Goal: Transaction & Acquisition: Purchase product/service

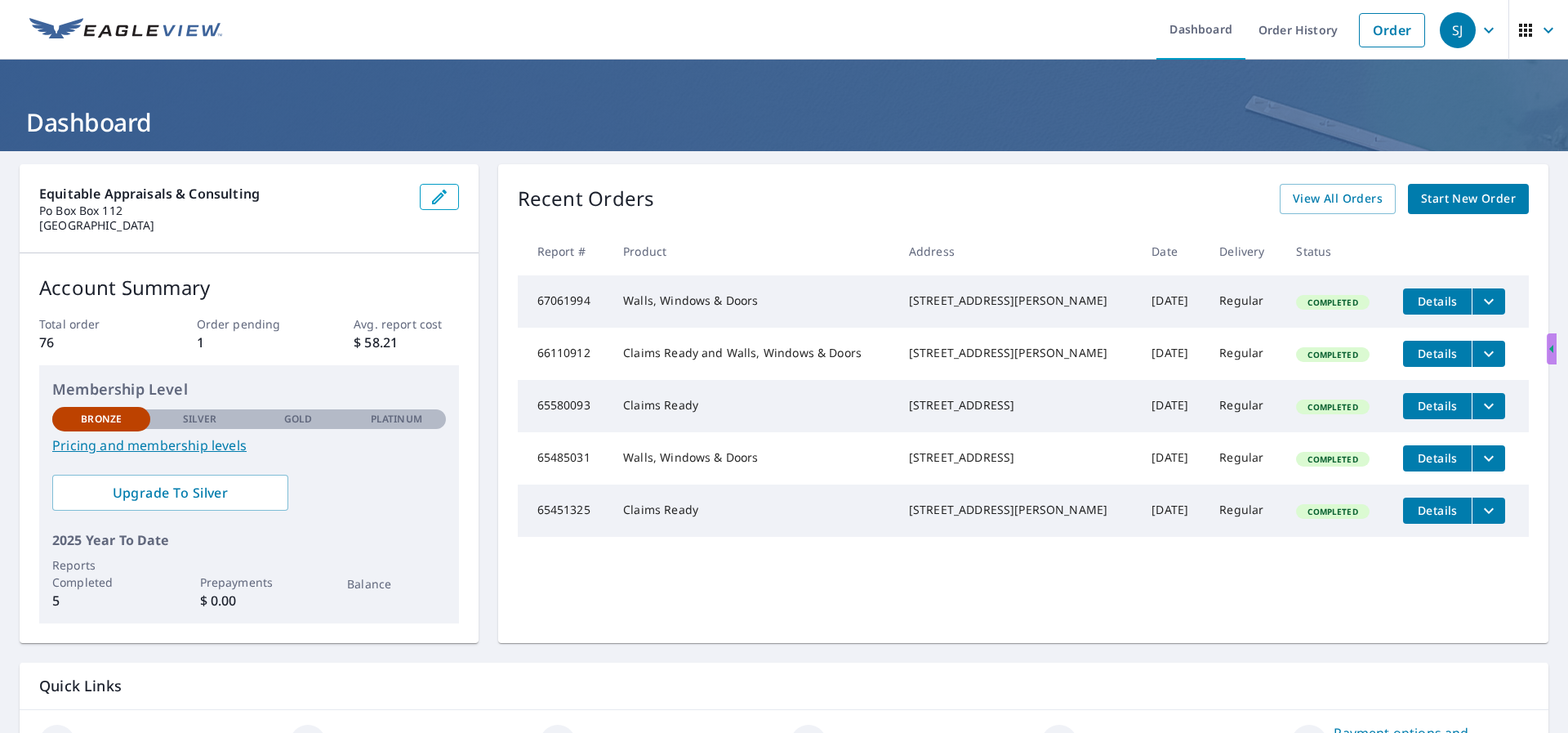
click at [1479, 362] on icon "filesDropdownBtn-66110912" at bounding box center [1489, 353] width 20 height 20
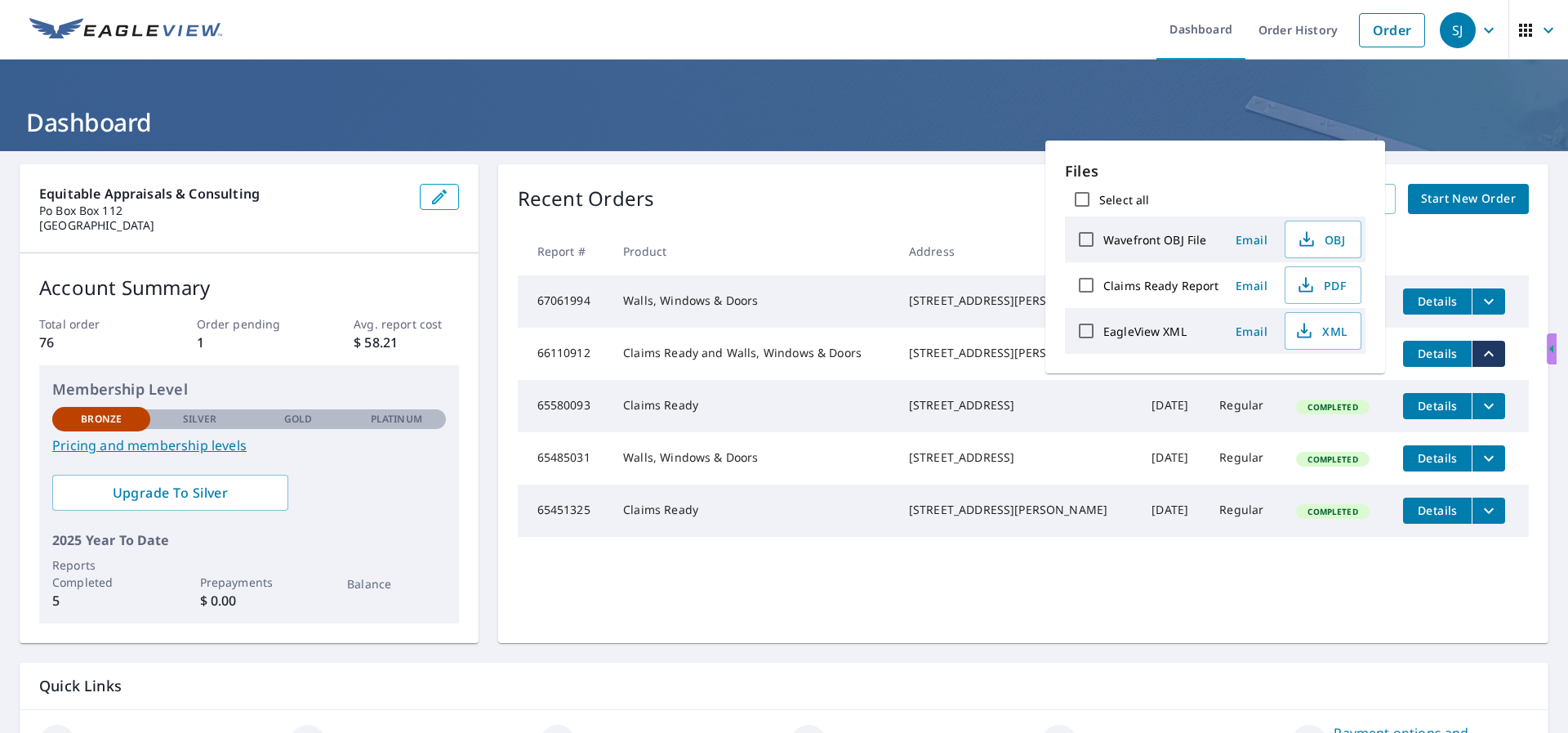
click at [670, 366] on td "Claims Ready and Walls, Windows & Doors" at bounding box center [753, 353] width 286 height 52
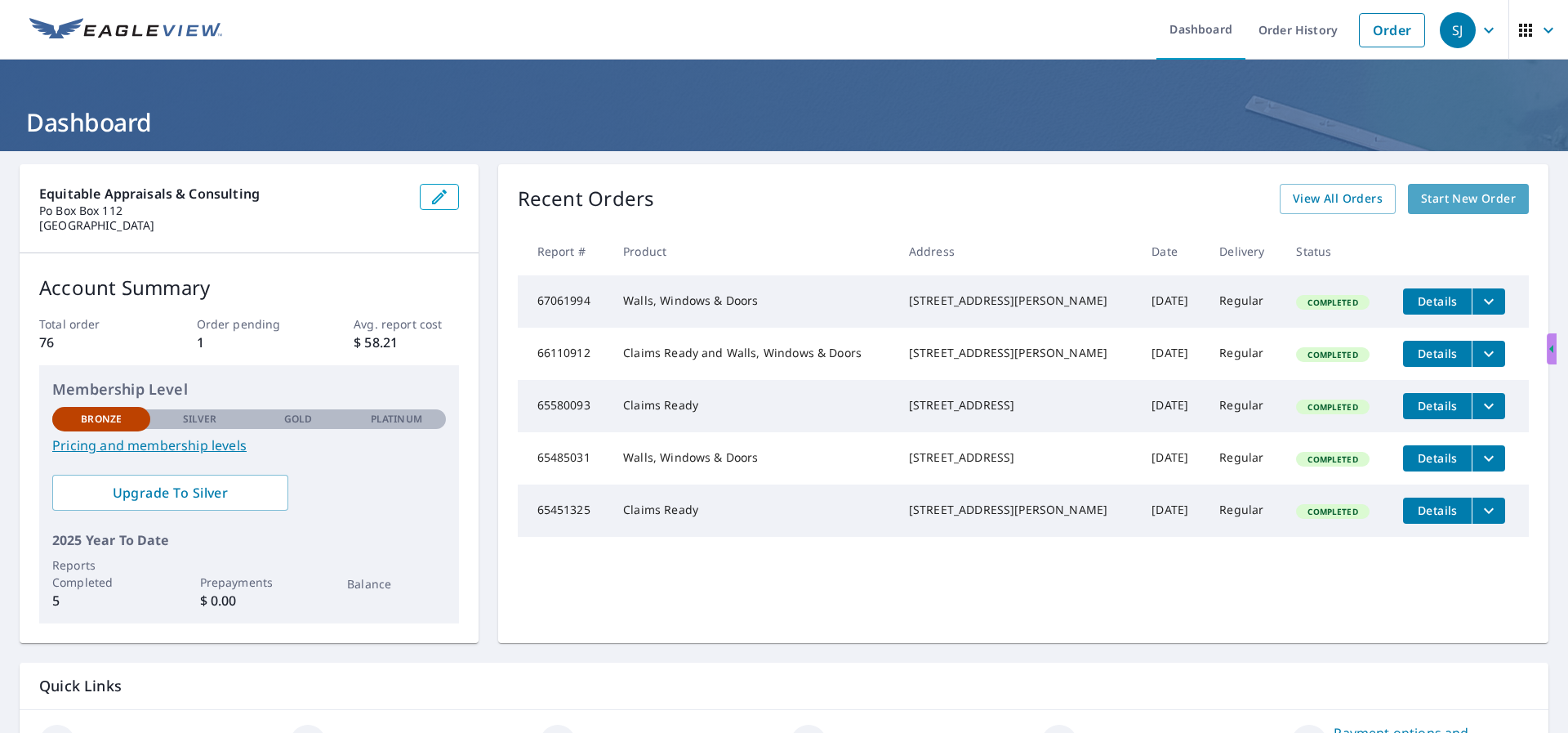
click at [1440, 198] on span "Start New Order" at bounding box center [1469, 199] width 94 height 21
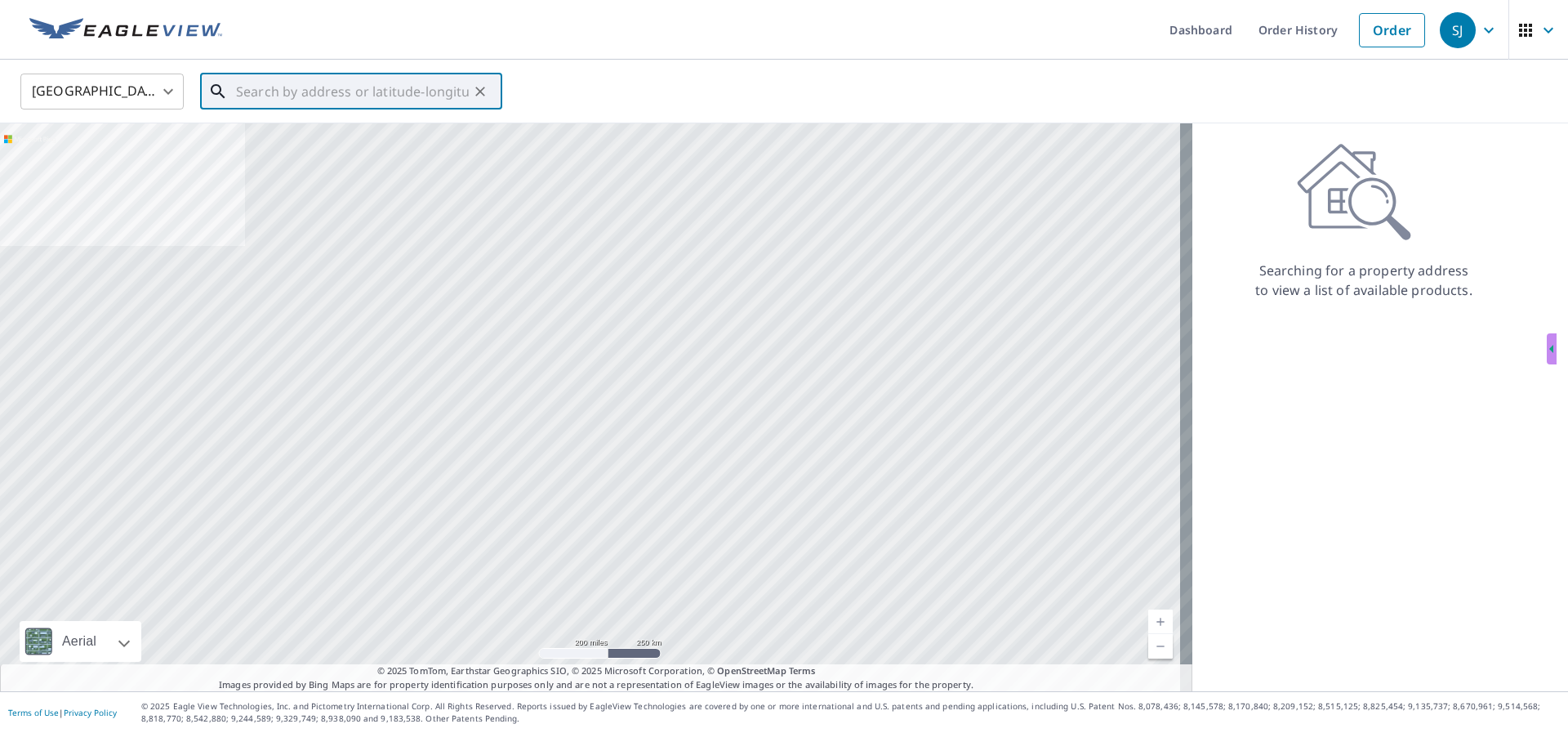
click at [372, 92] on input "text" at bounding box center [352, 92] width 232 height 45
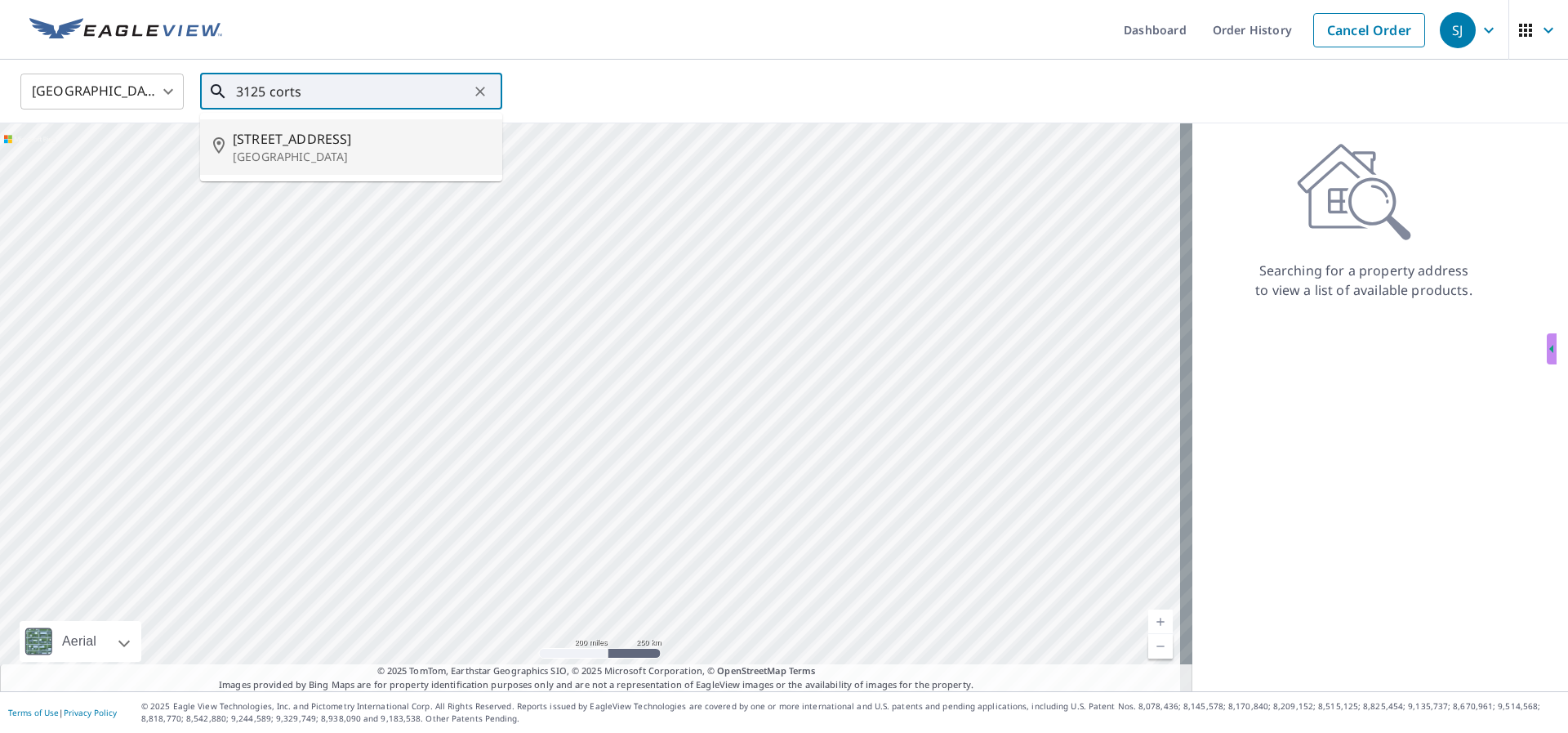
click at [289, 137] on span "[STREET_ADDRESS]" at bounding box center [361, 139] width 257 height 20
type input "[STREET_ADDRESS]"
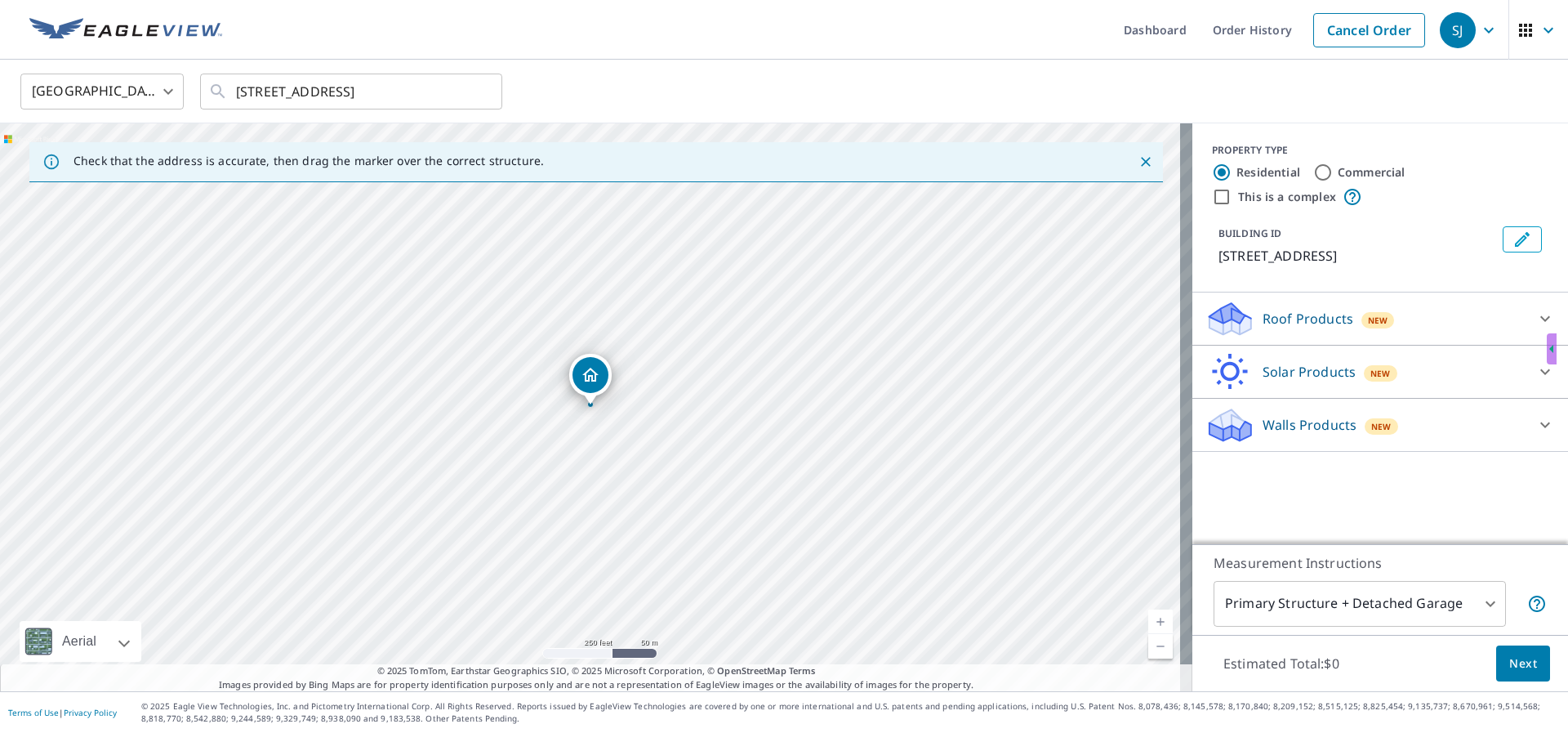
click at [1266, 329] on p "Roof Products" at bounding box center [1308, 318] width 91 height 20
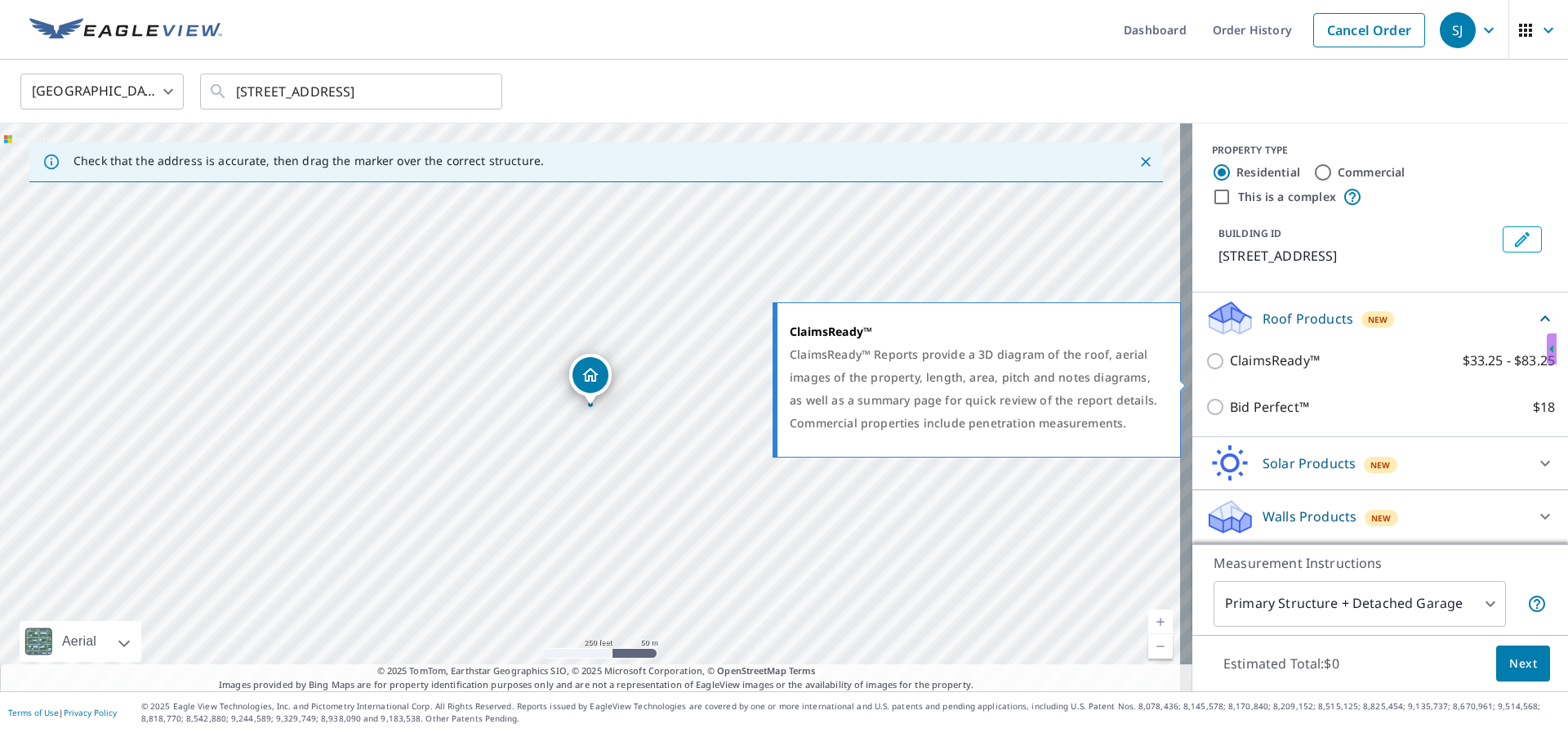
click at [1205, 371] on input "ClaimsReady™ $33.25 - $83.25" at bounding box center [1218, 361] width 25 height 20
checkbox input "true"
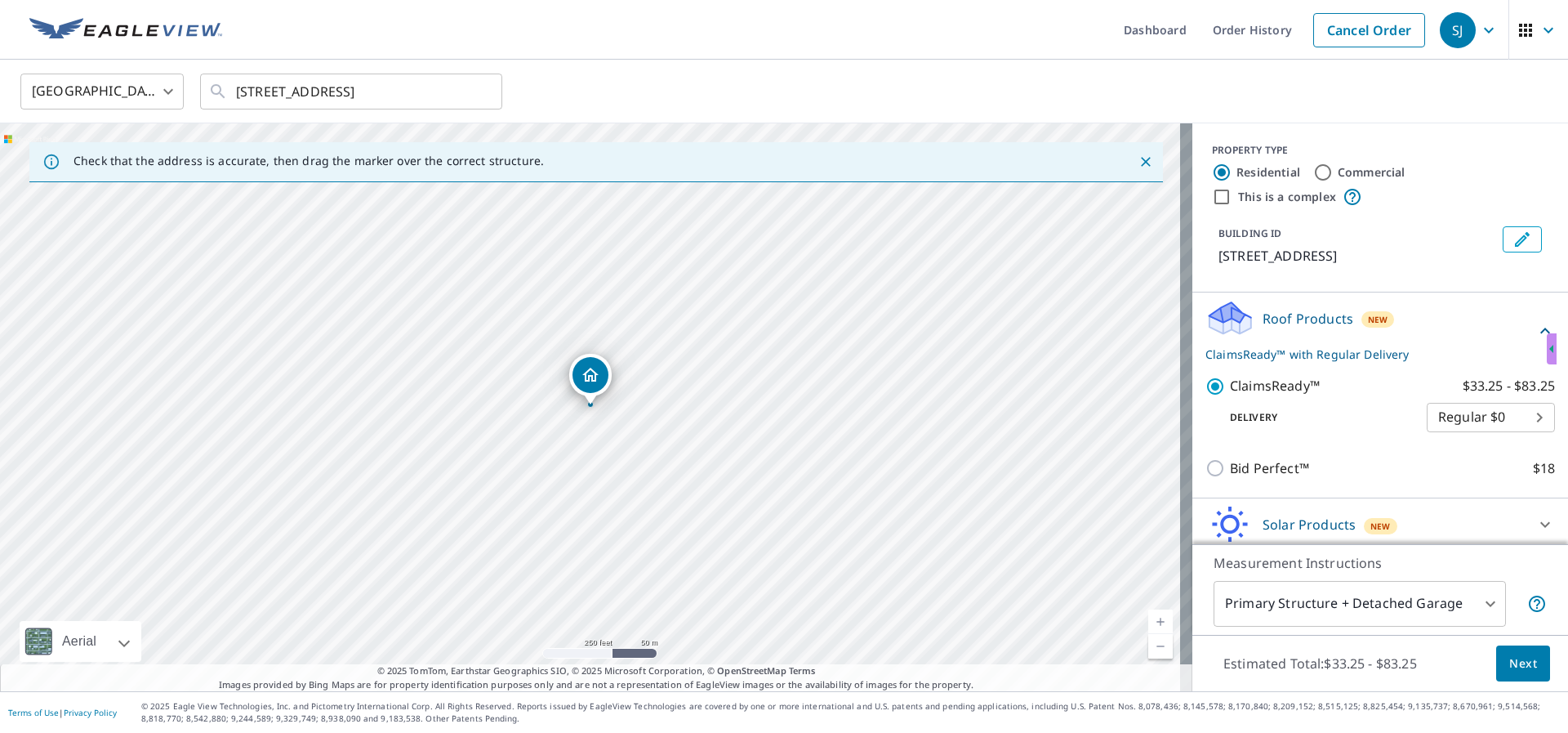
scroll to position [80, 0]
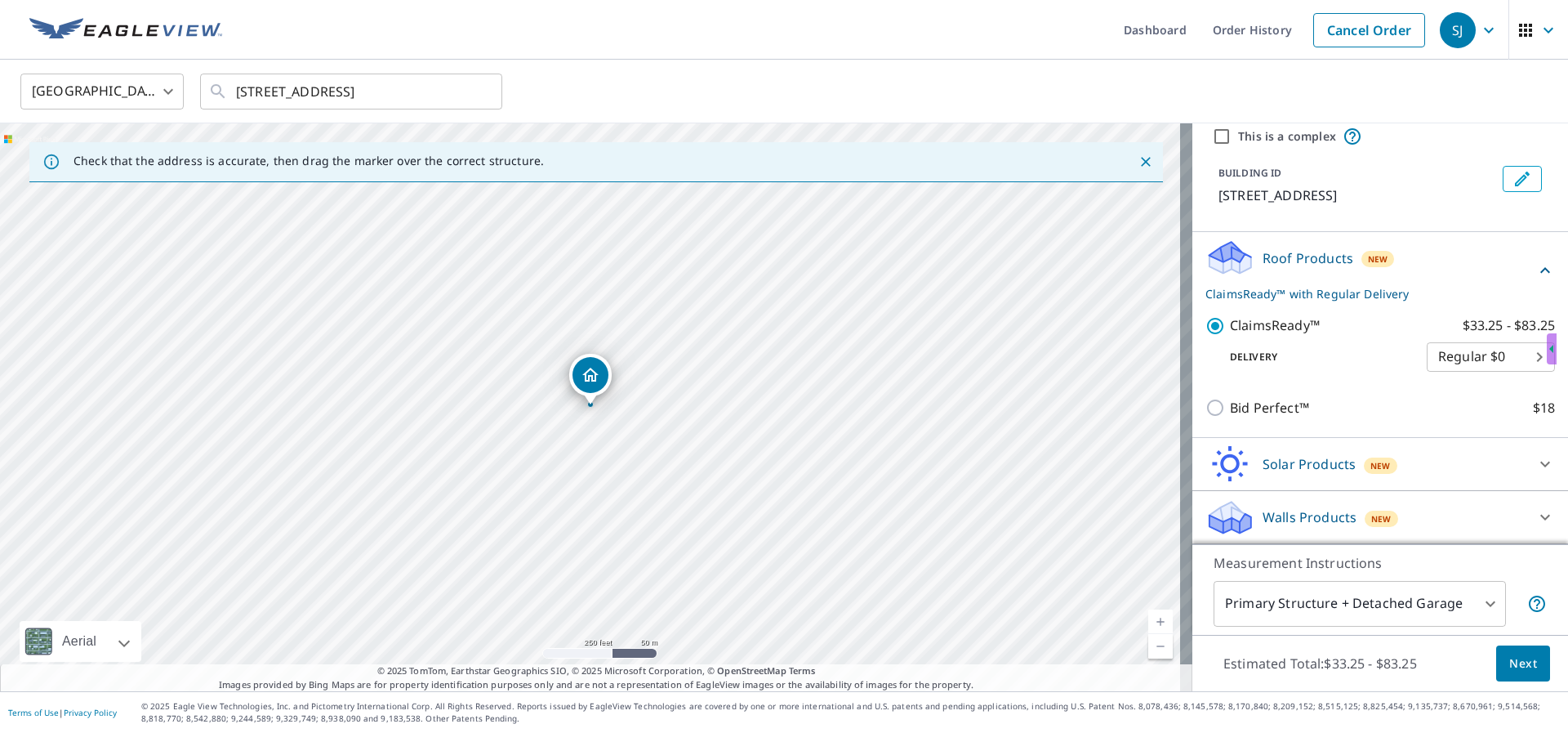
click at [1467, 595] on body "SJ SJ Dashboard Order History Cancel Order SJ [GEOGRAPHIC_DATA] [GEOGRAPHIC_DAT…" at bounding box center [784, 366] width 1568 height 733
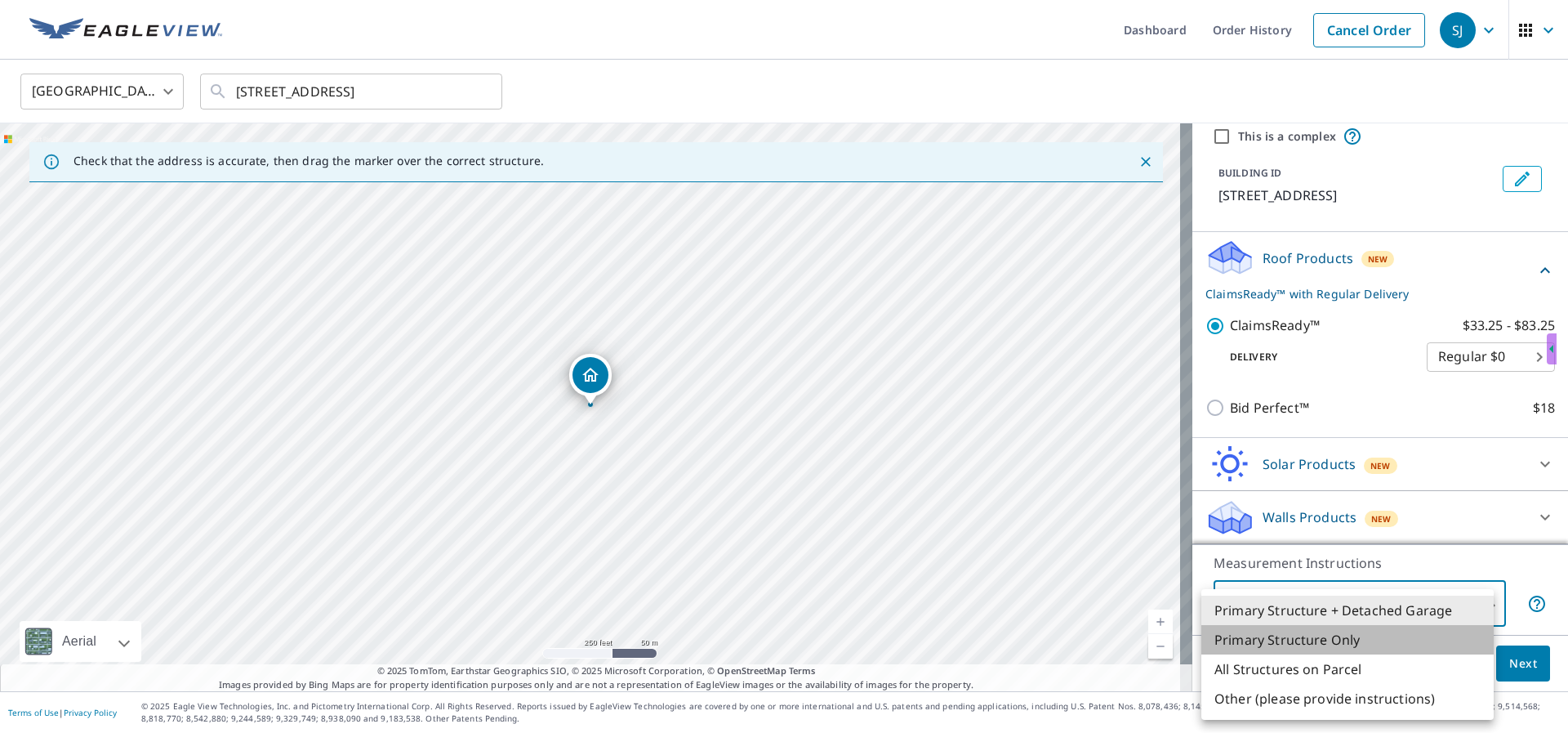
click at [1319, 643] on li "Primary Structure Only" at bounding box center [1348, 639] width 293 height 29
type input "2"
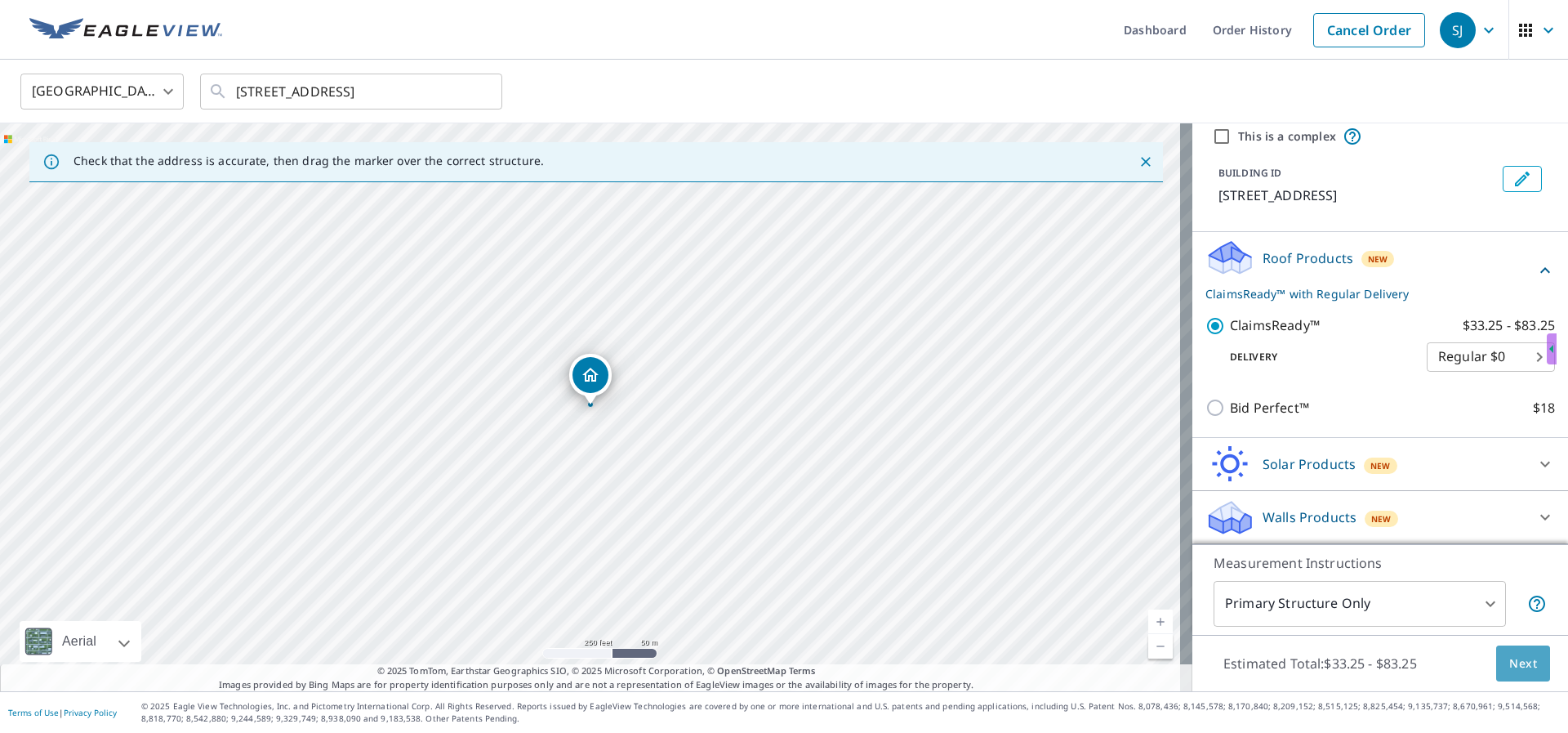
click at [1517, 665] on span "Next" at bounding box center [1523, 664] width 27 height 21
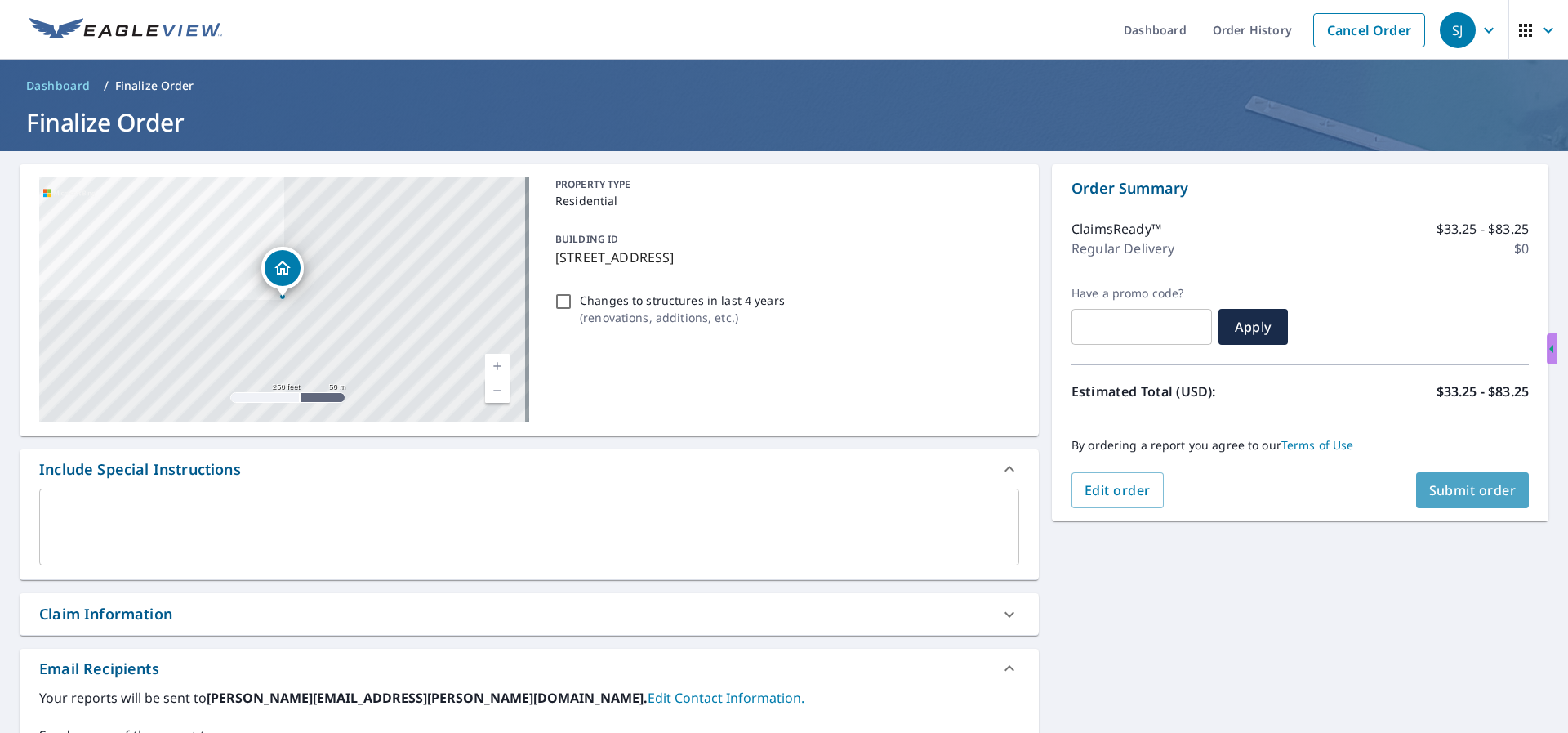
click at [1468, 491] on span "Submit order" at bounding box center [1473, 489] width 88 height 18
